Goal: Task Accomplishment & Management: Manage account settings

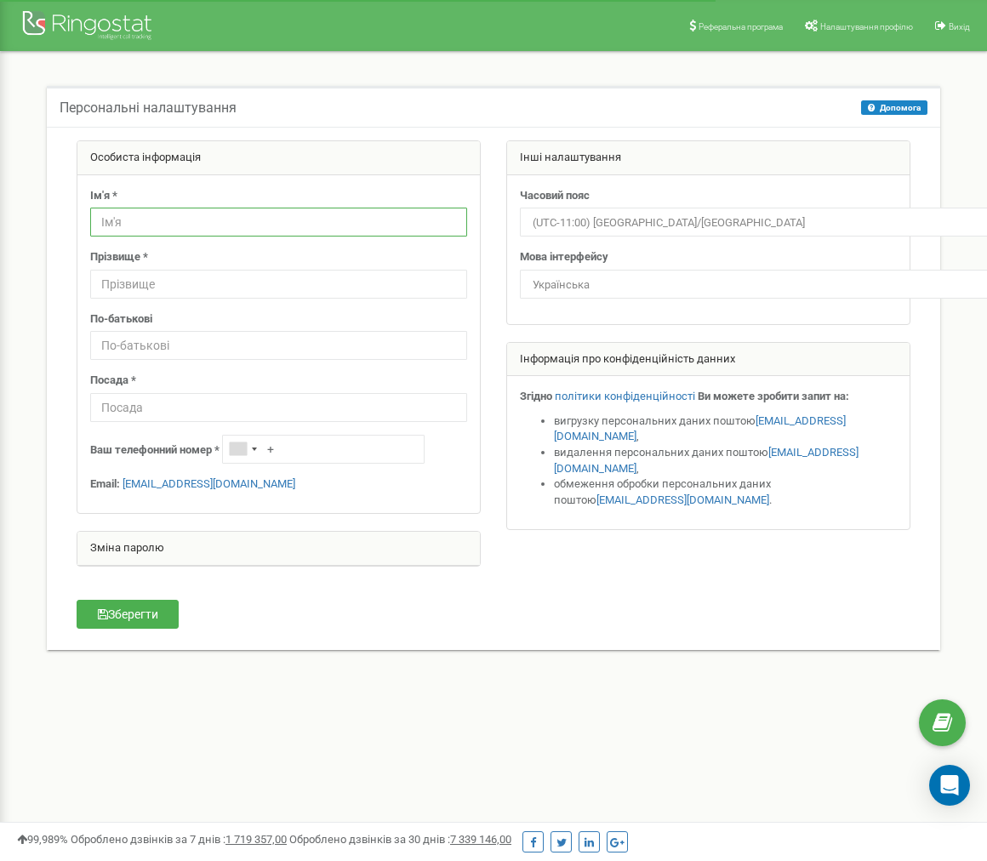
click at [259, 221] on input "text" at bounding box center [278, 222] width 377 height 29
type input "S"
type input "і"
type input "[PERSON_NAME]"
click at [142, 282] on input "text" at bounding box center [278, 284] width 377 height 29
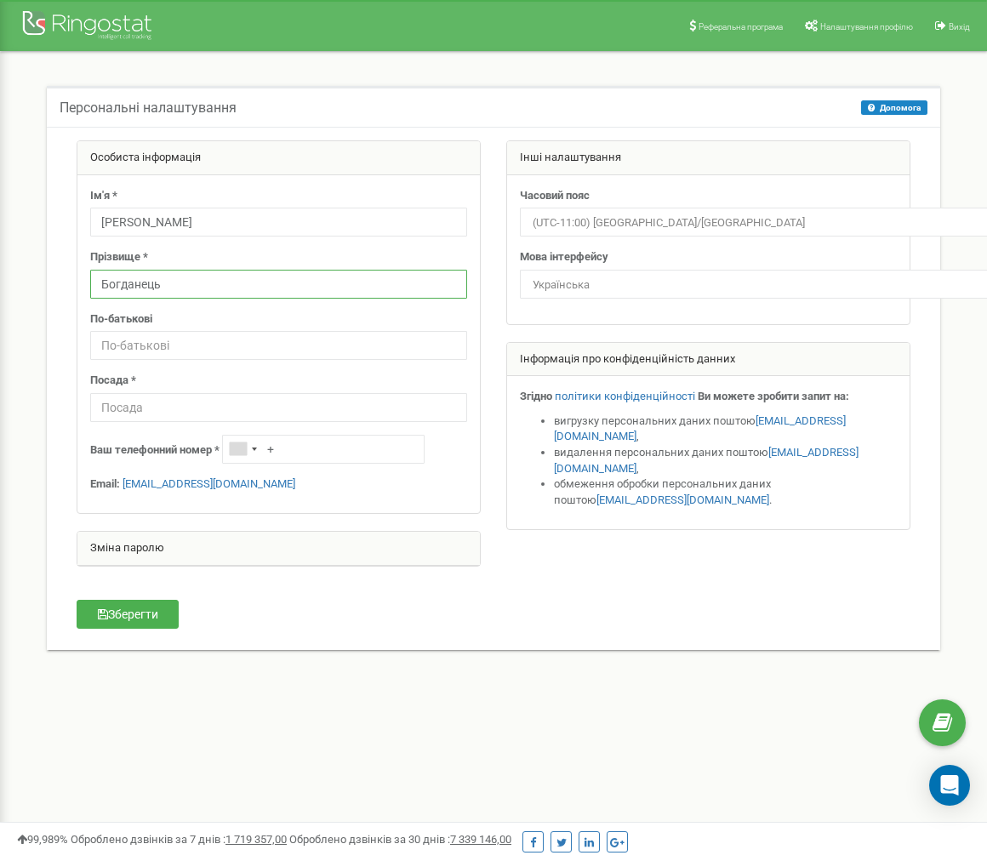
type input "Богданець"
drag, startPoint x: 158, startPoint y: 339, endPoint x: 169, endPoint y: 348, distance: 13.9
click at [158, 339] on input "text" at bounding box center [278, 345] width 377 height 29
type input "Богданець"
click at [202, 409] on input "text" at bounding box center [278, 407] width 377 height 29
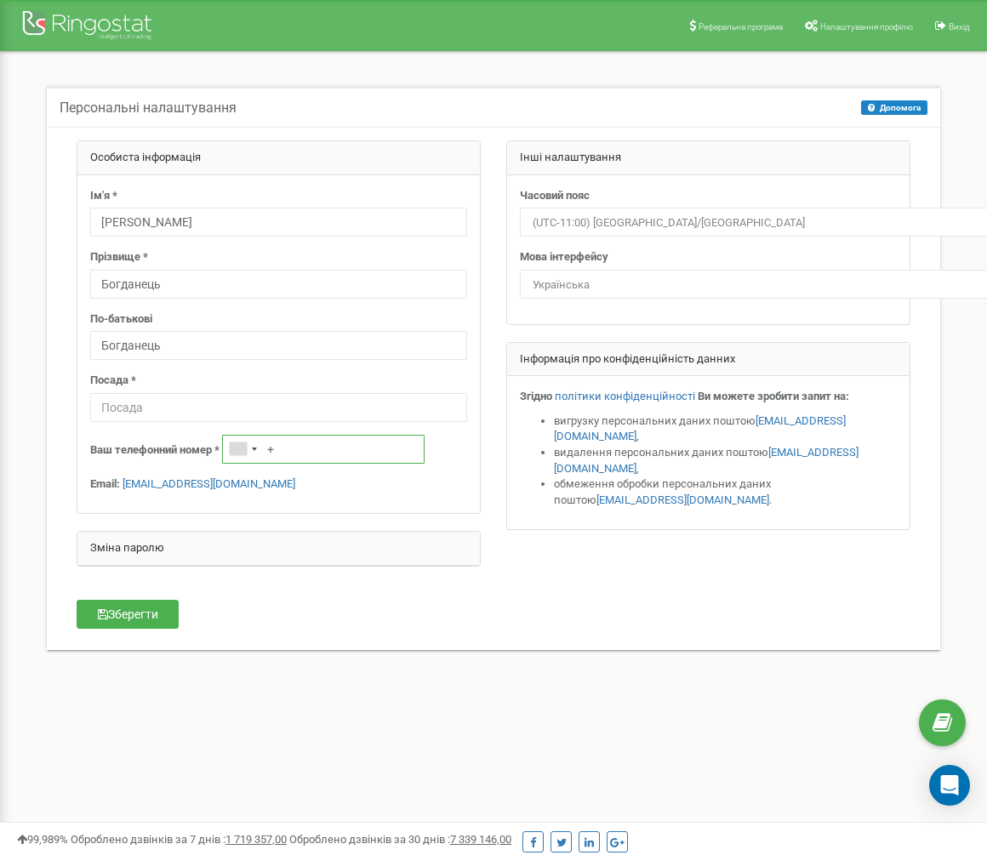
click at [342, 455] on input "+" at bounding box center [323, 449] width 203 height 29
type input "[PHONE_NUMBER]"
click at [181, 404] on input "text" at bounding box center [278, 407] width 377 height 29
type input "Адміністратор"
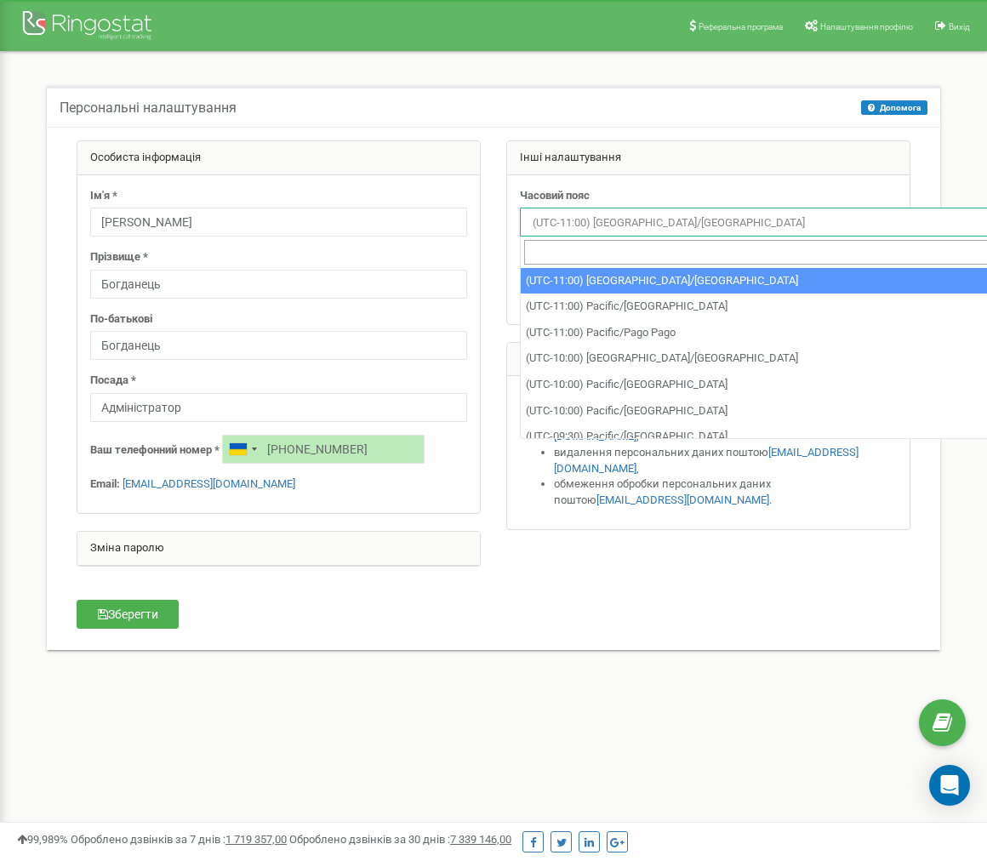
click at [620, 224] on span "(UTC-11:00) [GEOGRAPHIC_DATA]/[GEOGRAPHIC_DATA]" at bounding box center [938, 223] width 825 height 24
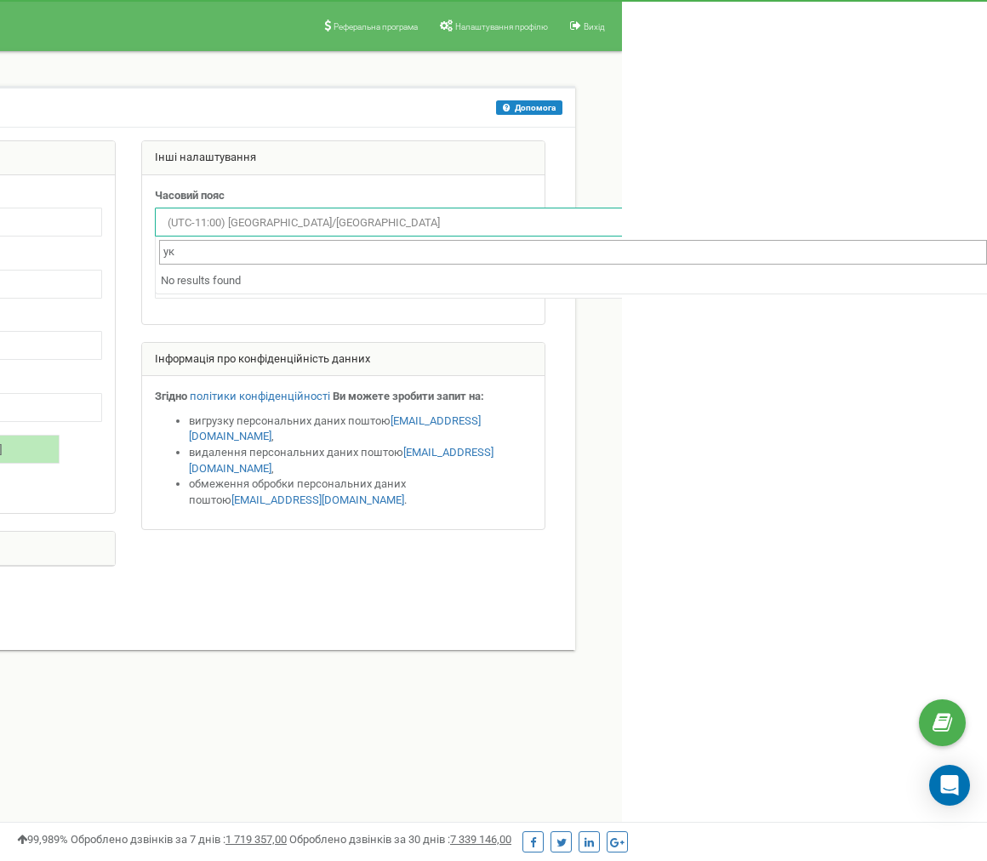
type input "у"
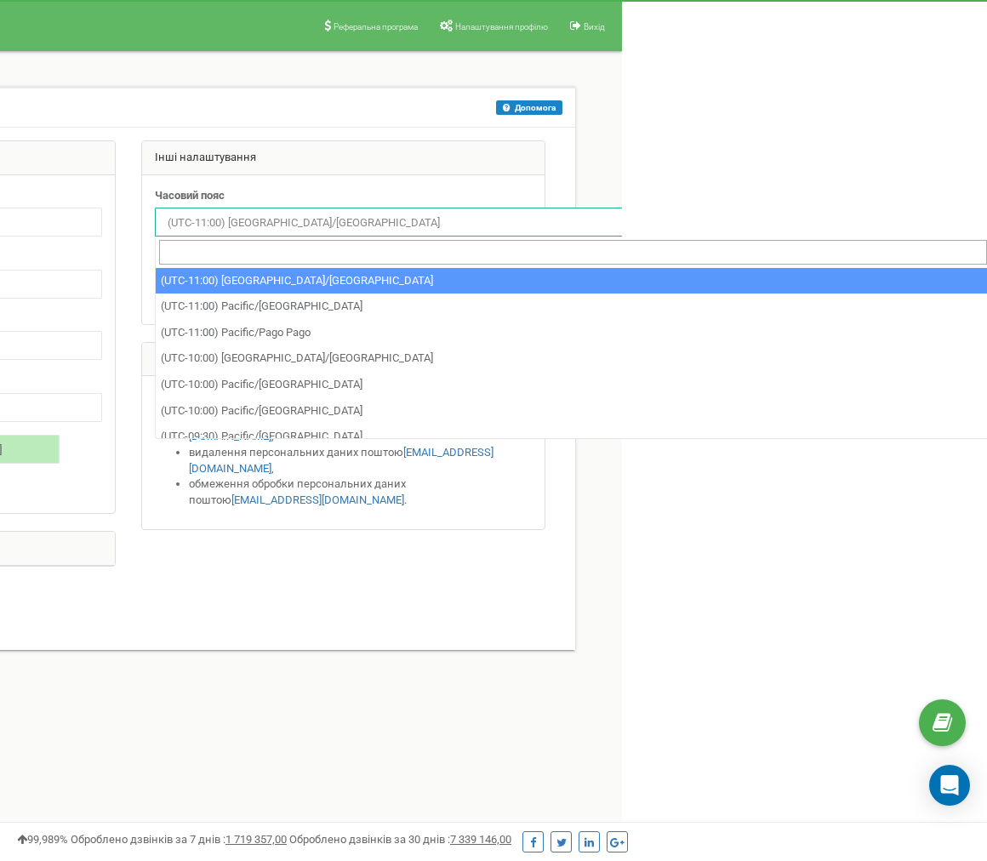
type input "к"
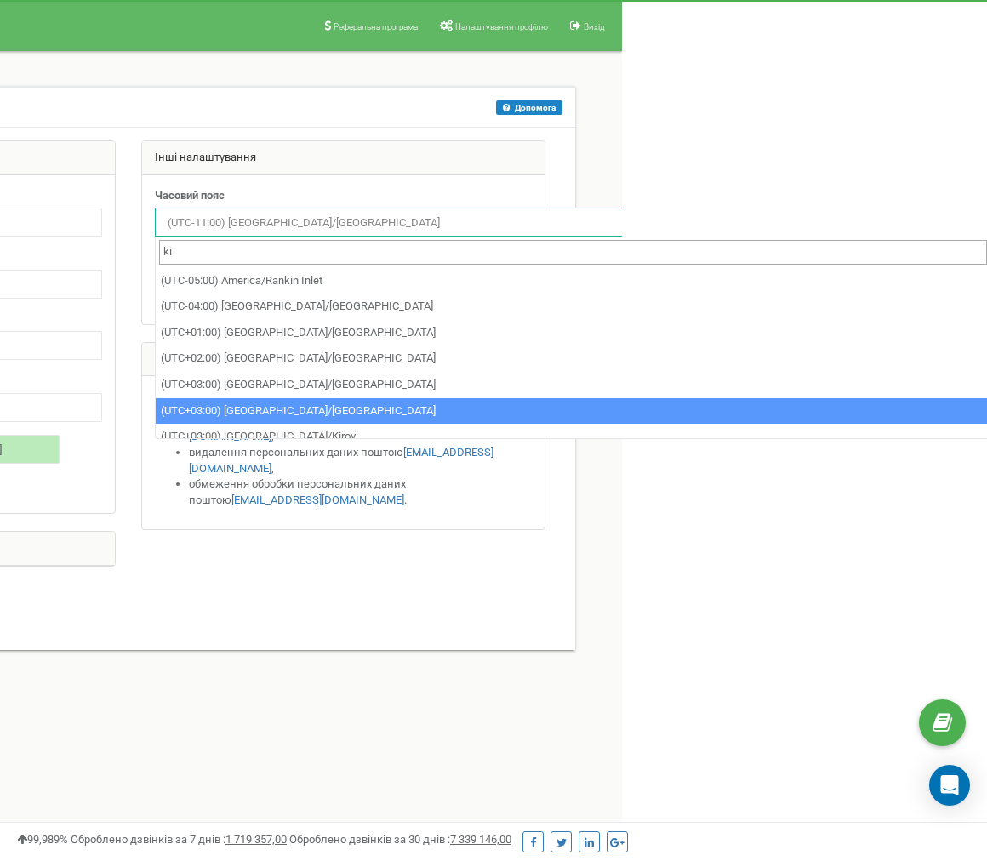
type input "ki"
select select "Europe/[GEOGRAPHIC_DATA]"
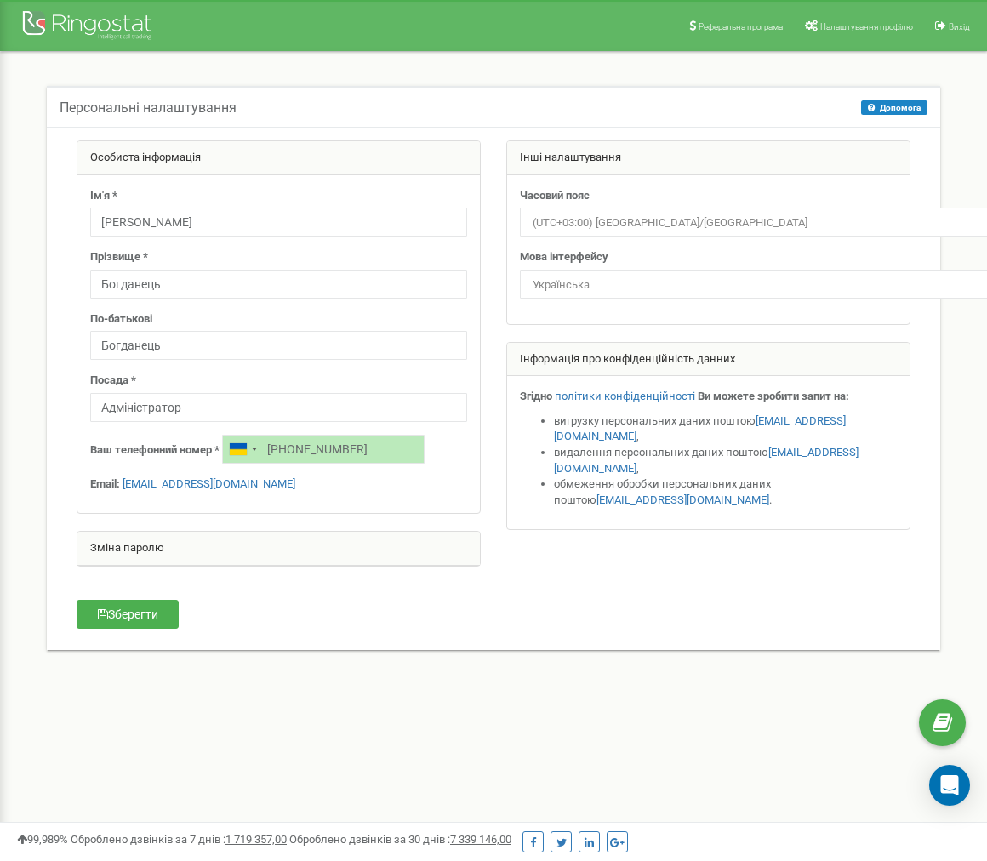
scroll to position [0, 0]
click at [134, 604] on button "Зберегти" at bounding box center [128, 614] width 102 height 29
